Goal: Find specific page/section: Find specific page/section

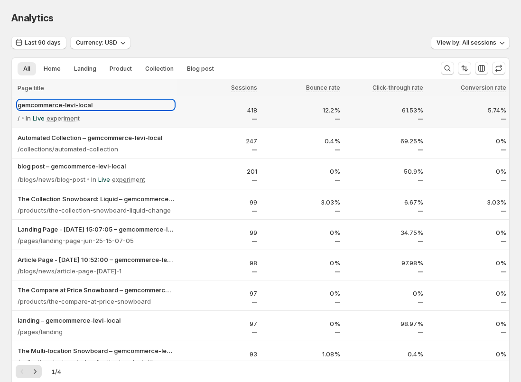
click at [85, 104] on p "gemcommerce-levi-local" at bounding box center [96, 104] width 157 height 9
click at [86, 107] on p "gemcommerce-levi-local" at bounding box center [96, 104] width 157 height 9
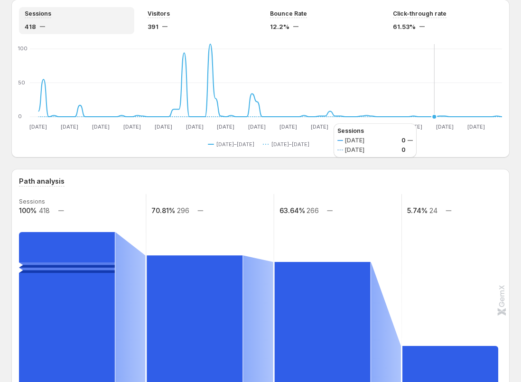
scroll to position [67, 0]
